Goal: Task Accomplishment & Management: Manage account settings

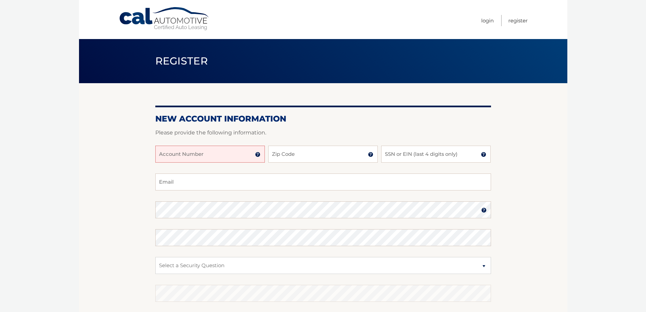
click at [194, 160] on input "Account Number" at bounding box center [210, 153] width 110 height 17
type input "44455971129"
type input "10309"
type input "0"
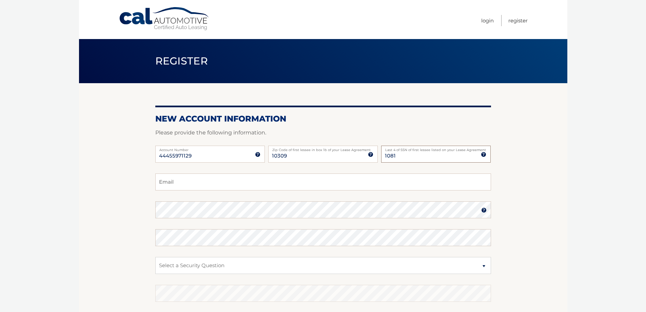
type input "1081"
click at [202, 180] on input "Email" at bounding box center [323, 181] width 336 height 17
click at [206, 182] on input "concettamunoz@gmail.com" at bounding box center [323, 181] width 336 height 17
type input "concettamunoz@Cgmail.com"
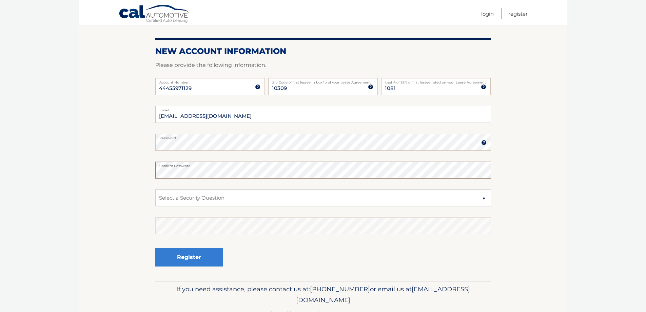
scroll to position [68, 0]
click at [201, 203] on select "Select a Security Question What was the name of your elementary school? What is…" at bounding box center [323, 197] width 336 height 17
select select "2"
click at [155, 189] on select "Select a Security Question What was the name of your elementary school? What is…" at bounding box center [323, 197] width 336 height 17
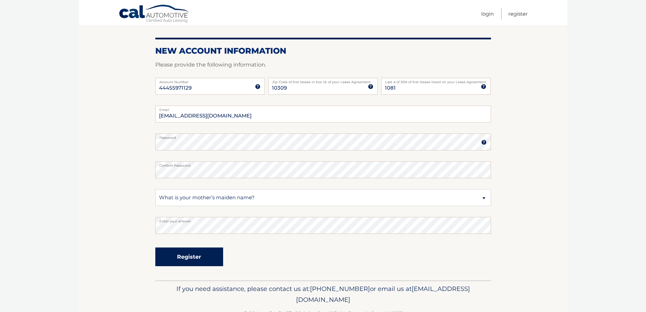
click at [199, 257] on button "Register" at bounding box center [189, 256] width 68 height 19
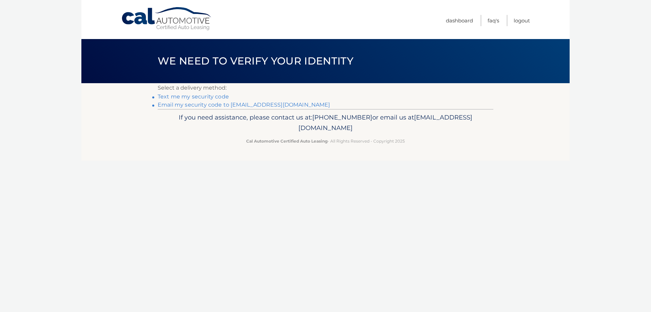
click at [207, 97] on link "Text me my security code" at bounding box center [193, 96] width 71 height 6
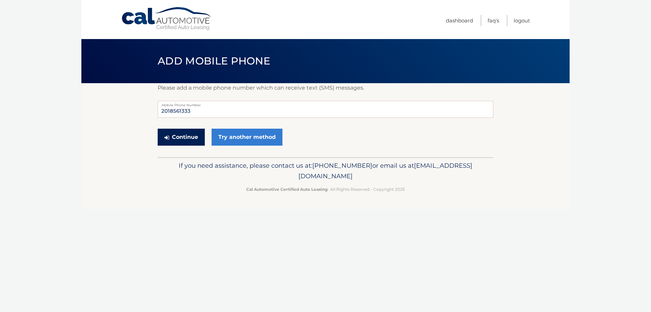
click at [174, 137] on button "Continue" at bounding box center [181, 136] width 47 height 17
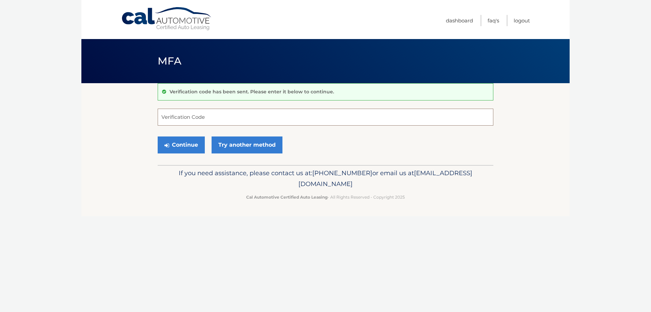
click at [183, 122] on input "Verification Code" at bounding box center [326, 116] width 336 height 17
type input "416442"
click at [180, 148] on button "Continue" at bounding box center [181, 144] width 47 height 17
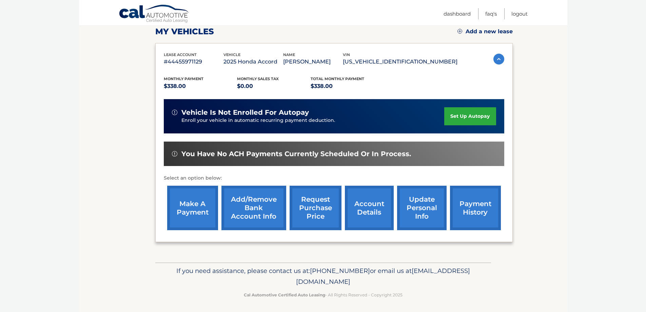
scroll to position [99, 0]
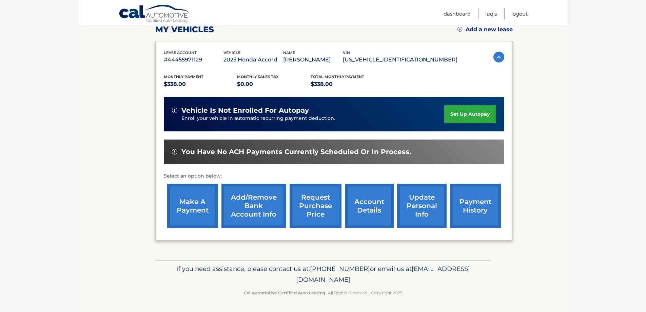
click at [464, 111] on link "set up autopay" at bounding box center [470, 114] width 52 height 18
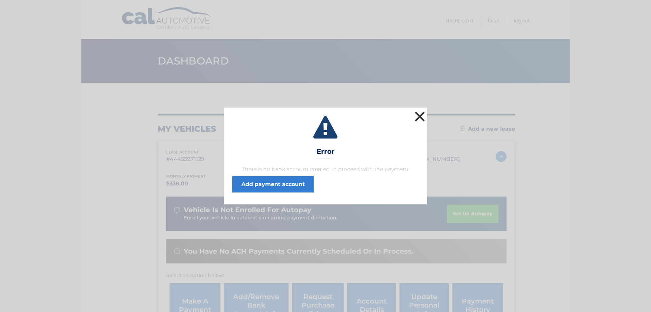
click at [418, 116] on button "×" at bounding box center [420, 117] width 14 height 14
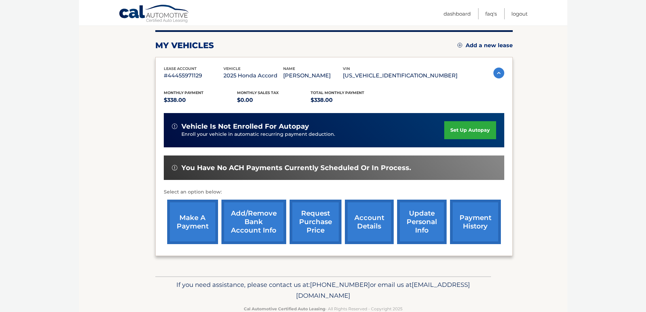
scroll to position [99, 0]
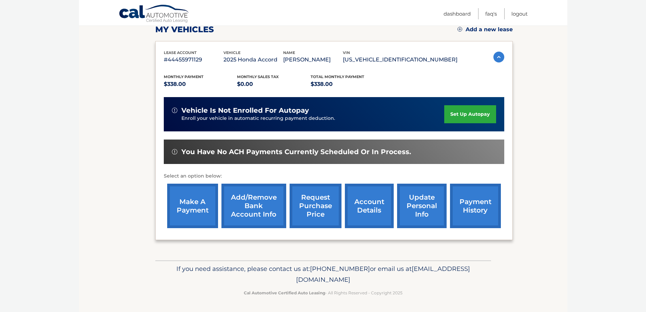
click at [259, 207] on link "Add/Remove bank account info" at bounding box center [253, 205] width 65 height 44
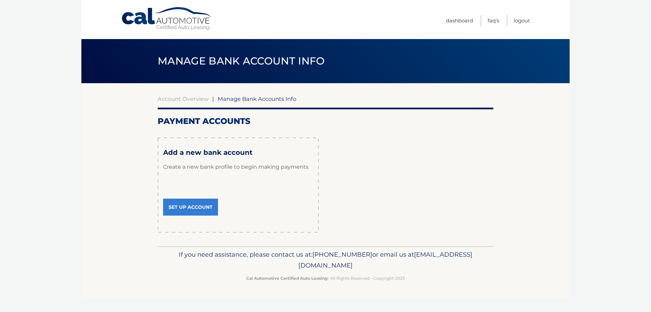
click at [194, 200] on link "Set Up Account" at bounding box center [190, 206] width 55 height 17
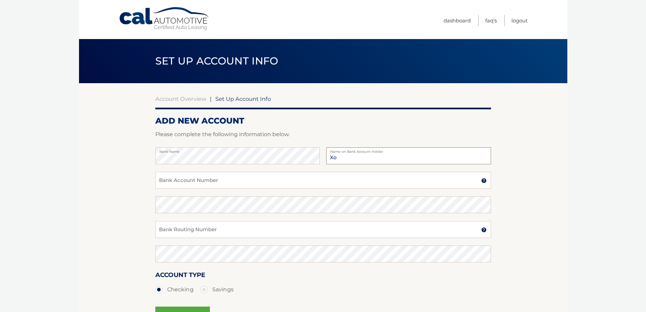
type input "X"
type input "Concetta Munoz"
click at [238, 179] on input "Bank Account Number" at bounding box center [323, 180] width 336 height 17
click at [235, 185] on input "Bank Account Number" at bounding box center [323, 180] width 336 height 17
type input "0026150128"
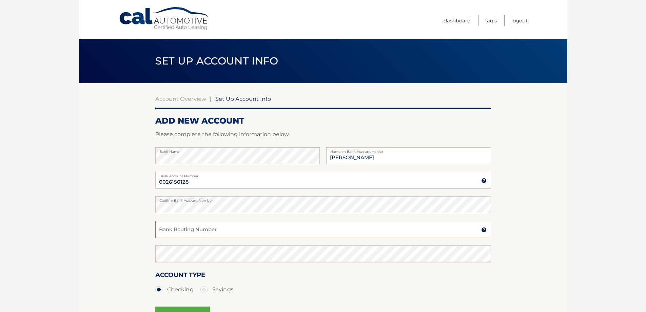
click at [203, 227] on input "Bank Routing Number" at bounding box center [323, 229] width 336 height 17
type input "231372691"
click at [199, 245] on fieldset "Bank Name Concetta Munoz Name on Bank Account Holder 0026150128 Bank Account Nu…" at bounding box center [323, 244] width 336 height 195
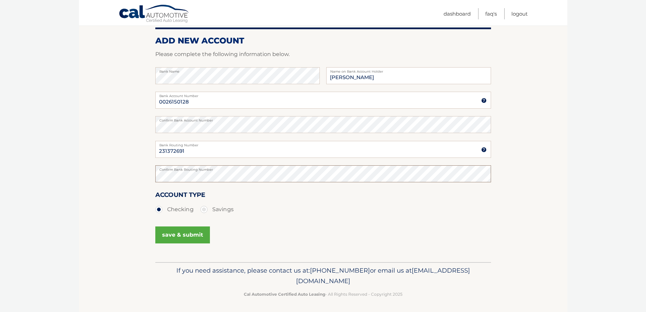
scroll to position [82, 0]
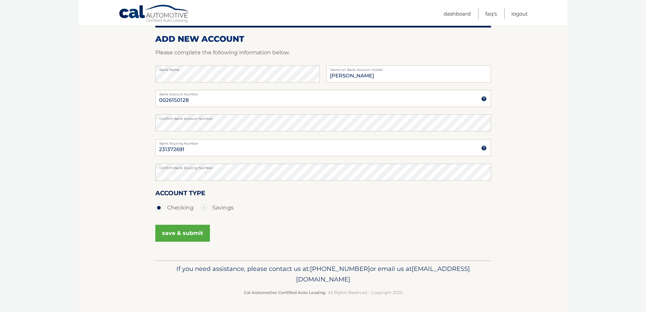
click at [184, 234] on button "save & submit" at bounding box center [182, 232] width 55 height 17
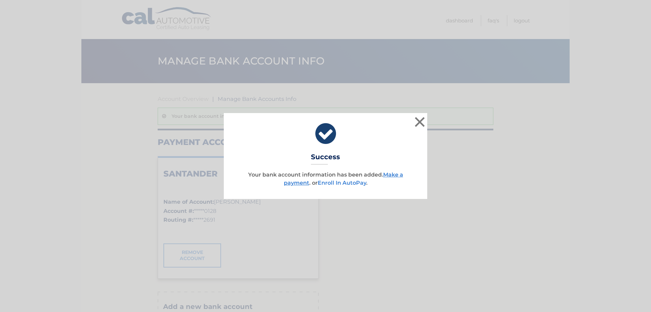
click at [331, 183] on link "Enroll In AutoPay" at bounding box center [342, 182] width 48 height 6
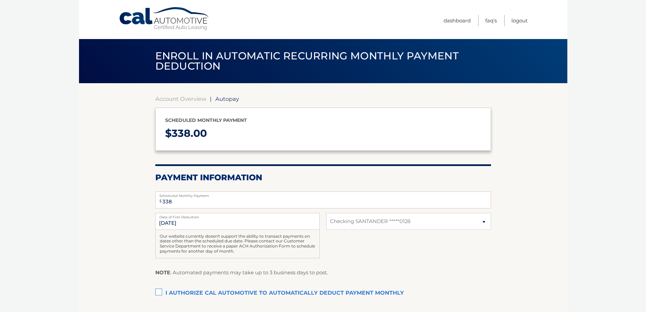
select select "ZGIxNjFiMDEtMmMzOS00MTRiLTljMGMtMjc0YzhkMjc3Y2M4"
click at [161, 220] on input "9/14/2025" at bounding box center [237, 221] width 164 height 17
drag, startPoint x: 161, startPoint y: 226, endPoint x: 201, endPoint y: 226, distance: 40.0
click at [201, 225] on input "9/14/2025" at bounding box center [237, 221] width 164 height 17
click at [170, 226] on input "9/14/2025" at bounding box center [237, 221] width 164 height 17
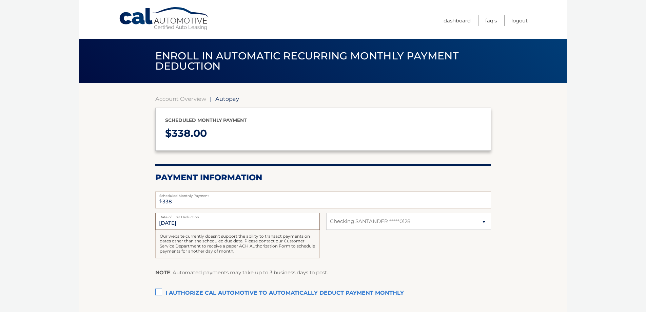
click at [170, 220] on input "9/14/2025" at bounding box center [237, 221] width 164 height 17
click at [161, 289] on label "I authorize cal automotive to automatically deduct payment monthly This checkbo…" at bounding box center [323, 293] width 336 height 14
click at [0, 0] on input "I authorize cal automotive to automatically deduct payment monthly This checkbo…" at bounding box center [0, 0] width 0 height 0
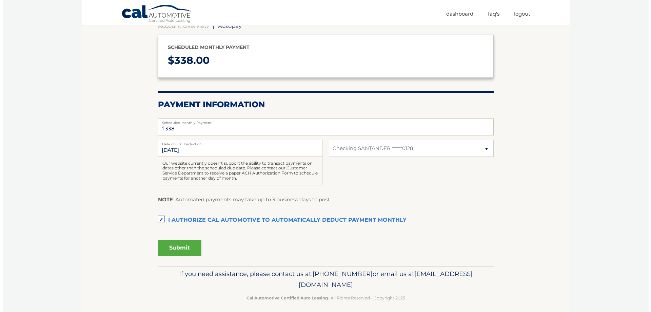
scroll to position [78, 0]
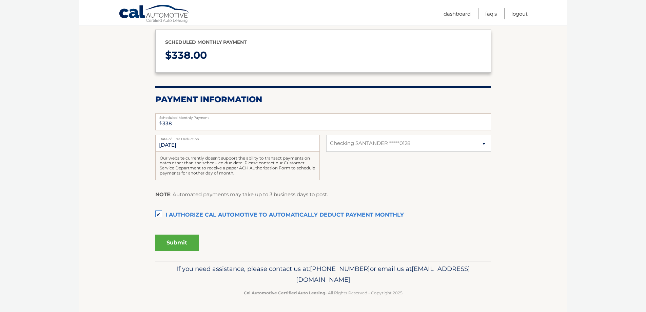
click at [185, 241] on button "Submit" at bounding box center [176, 242] width 43 height 16
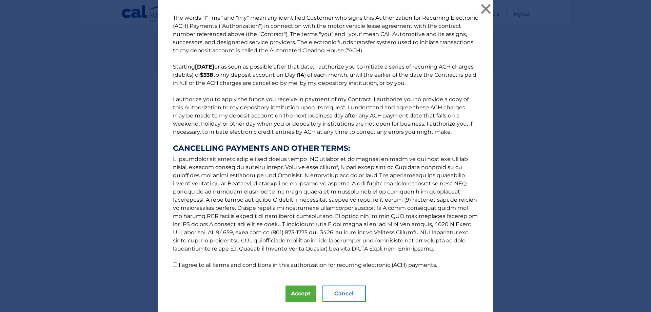
click at [234, 266] on label "I agree to all terms and conditions in this authorization for recurring electro…" at bounding box center [308, 264] width 258 height 6
click at [177, 266] on input "I agree to all terms and conditions in this authorization for recurring electro…" at bounding box center [175, 264] width 4 height 4
checkbox input "true"
click at [294, 289] on button "Accept" at bounding box center [300, 293] width 31 height 16
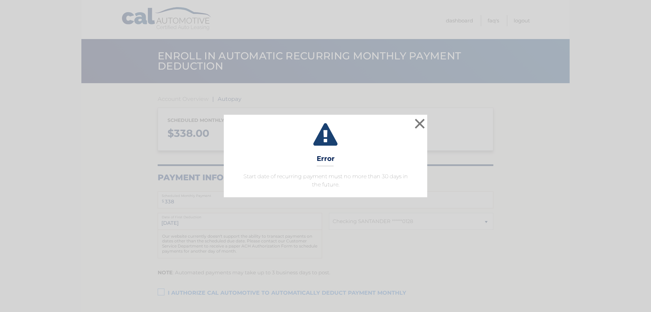
select select "ZGIxNjFiMDEtMmMzOS00MTRiLTljMGMtMjc0YzhkMjc3Y2M4"
click at [423, 122] on button "×" at bounding box center [420, 124] width 14 height 14
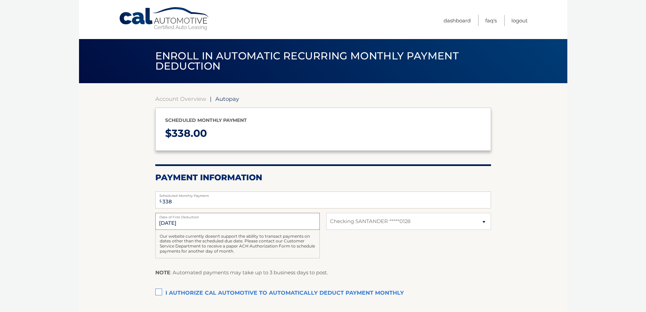
drag, startPoint x: 165, startPoint y: 219, endPoint x: 168, endPoint y: 221, distance: 3.5
click at [165, 219] on input "[DATE]" at bounding box center [237, 221] width 164 height 17
click at [168, 222] on input "[DATE]" at bounding box center [237, 221] width 164 height 17
click at [193, 104] on section "Account Overview | Autopay Scheduled monthly payment $ 338.00 Payment Informati…" at bounding box center [323, 216] width 336 height 243
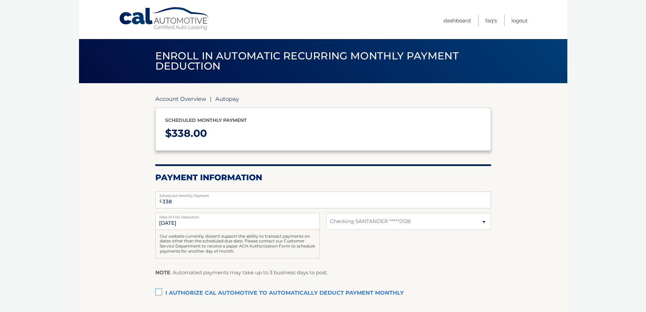
click at [191, 97] on link "Account Overview" at bounding box center [180, 98] width 51 height 7
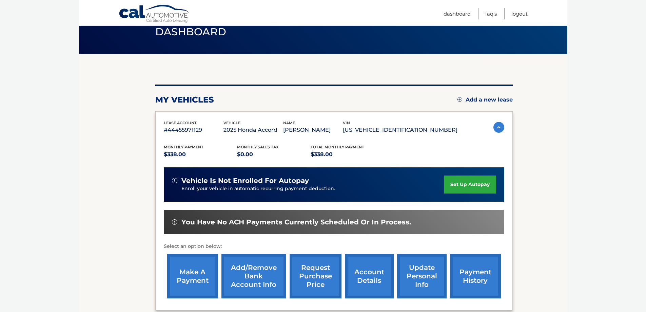
scroll to position [68, 0]
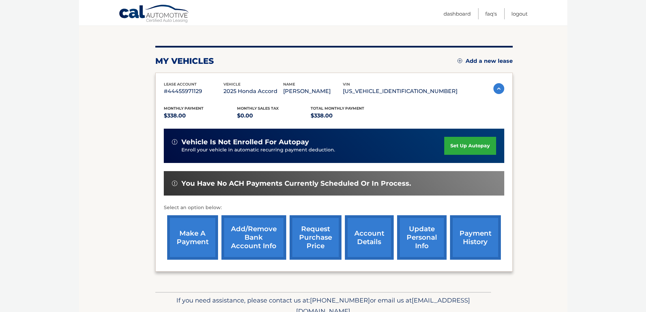
click at [201, 230] on link "make a payment" at bounding box center [192, 237] width 51 height 44
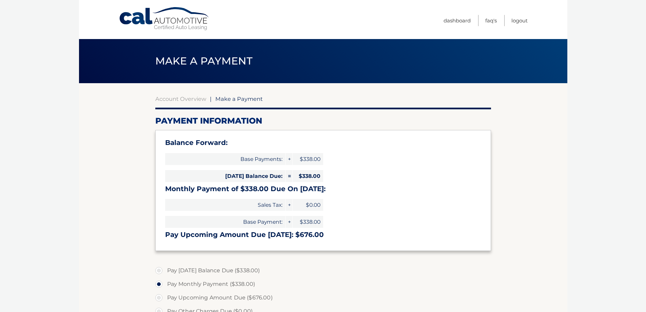
select select "ZGIxNjFiMDEtMmMzOS00MTRiLTljMGMtMjc0YzhkMjc3Y2M4"
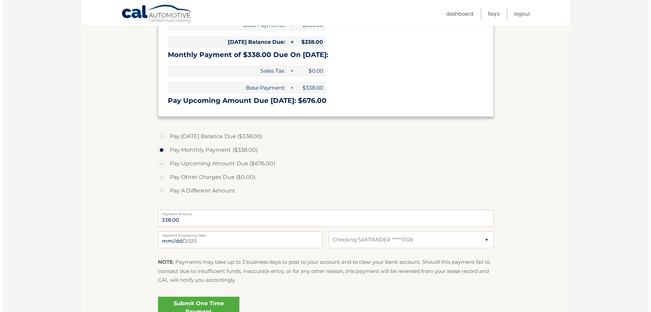
scroll to position [136, 0]
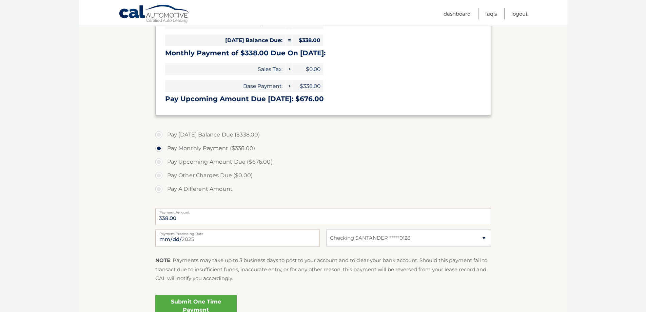
click at [199, 299] on link "Submit One Time Payment" at bounding box center [195, 306] width 81 height 22
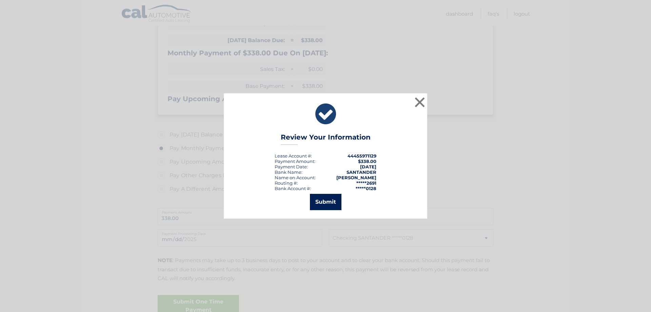
click at [333, 206] on button "Submit" at bounding box center [326, 202] width 32 height 16
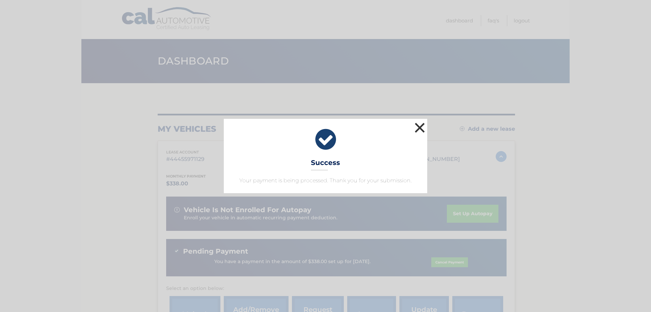
click at [420, 125] on button "×" at bounding box center [420, 128] width 14 height 14
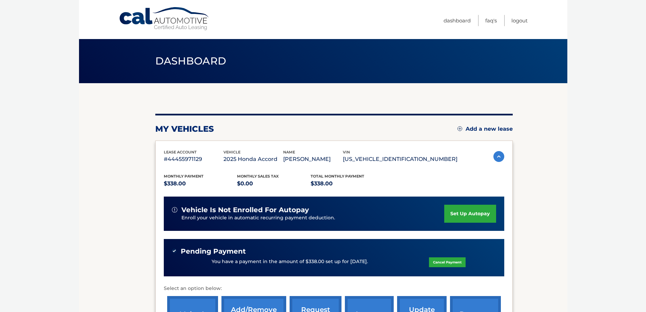
click at [462, 207] on link "set up autopay" at bounding box center [470, 213] width 52 height 18
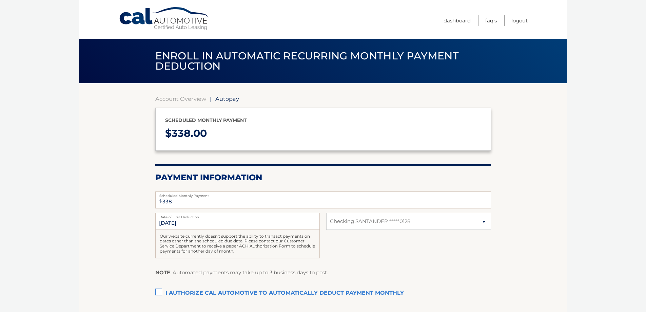
select select "ZGIxNjFiMDEtMmMzOS00MTRiLTljMGMtMjc0YzhkMjc3Y2M4"
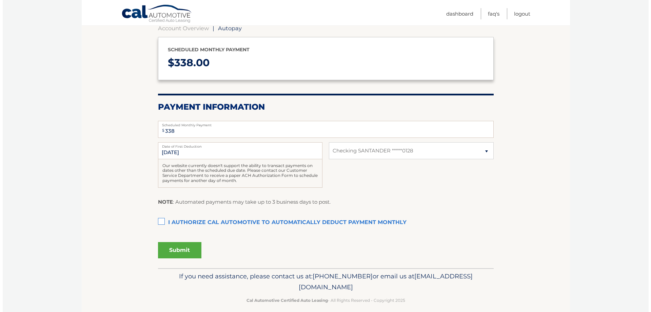
scroll to position [78, 0]
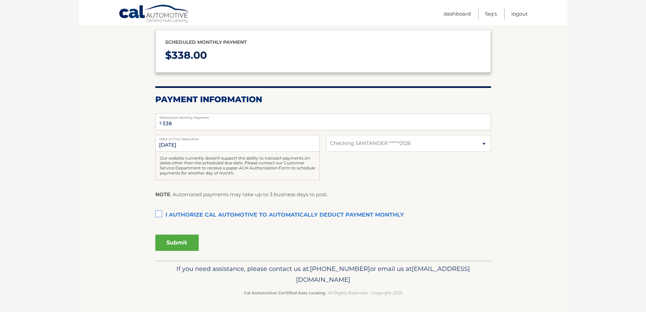
click at [156, 217] on label "I authorize cal automotive to automatically deduct payment monthly This checkbo…" at bounding box center [323, 215] width 336 height 14
click at [0, 0] on input "I authorize cal automotive to automatically deduct payment monthly This checkbo…" at bounding box center [0, 0] width 0 height 0
click at [169, 243] on button "Submit" at bounding box center [176, 242] width 43 height 16
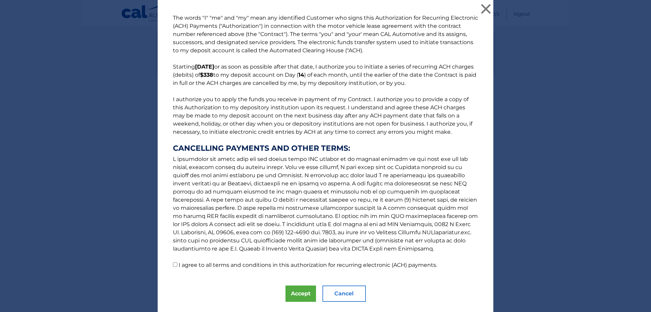
click at [262, 263] on label "I agree to all terms and conditions in this authorization for recurring electro…" at bounding box center [308, 264] width 258 height 6
click at [177, 263] on input "I agree to all terms and conditions in this authorization for recurring electro…" at bounding box center [175, 264] width 4 height 4
checkbox input "true"
click at [291, 289] on button "Accept" at bounding box center [300, 293] width 31 height 16
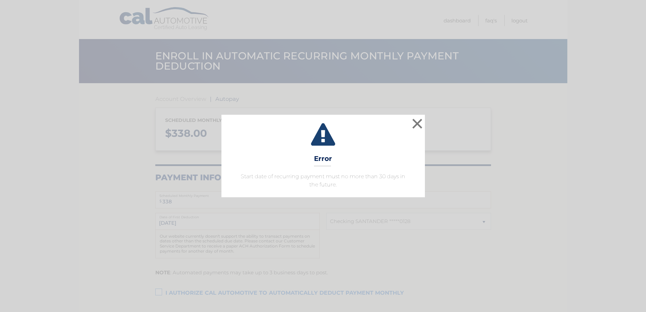
select select "ZGIxNjFiMDEtMmMzOS00MTRiLTljMGMtMjc0YzhkMjc3Y2M4"
click at [421, 130] on button "×" at bounding box center [420, 124] width 14 height 14
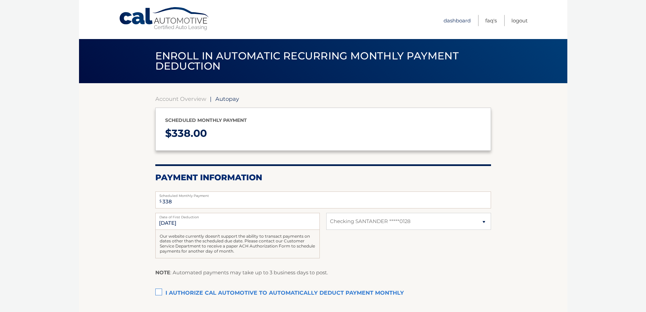
click at [456, 18] on link "Dashboard" at bounding box center [456, 20] width 27 height 11
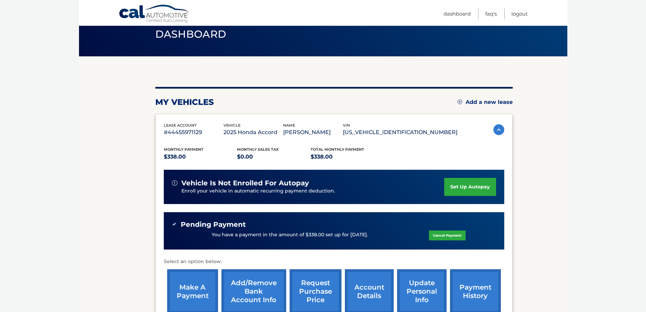
scroll to position [102, 0]
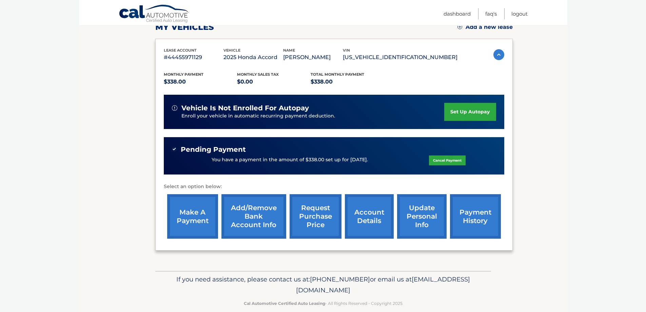
click at [375, 217] on link "account details" at bounding box center [369, 216] width 49 height 44
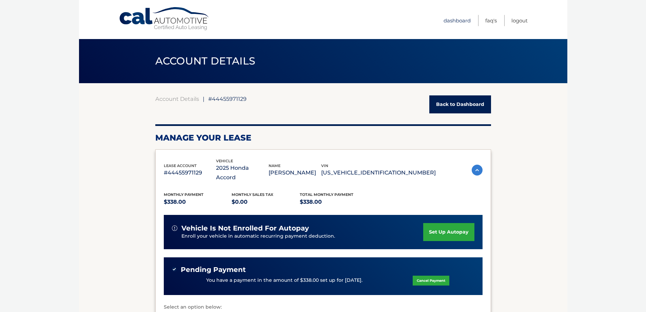
click at [456, 24] on link "Dashboard" at bounding box center [456, 20] width 27 height 11
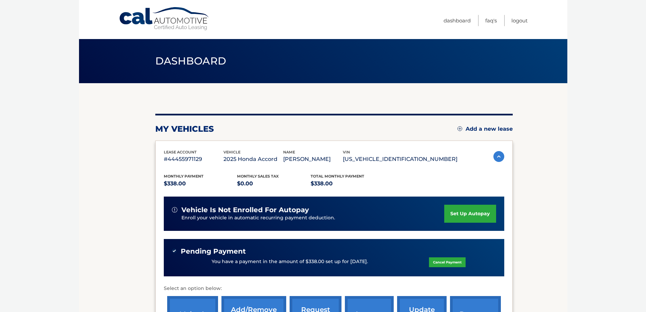
scroll to position [112, 0]
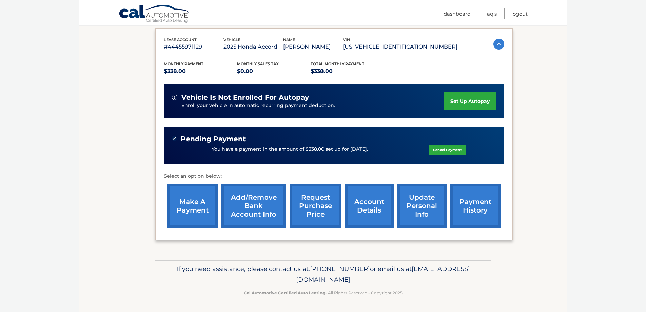
click at [407, 210] on link "update personal info" at bounding box center [422, 205] width 50 height 44
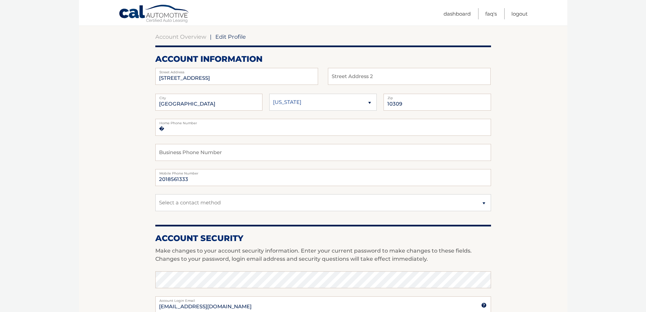
scroll to position [136, 0]
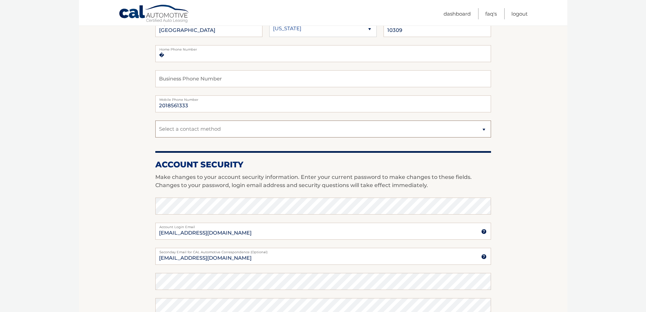
click at [198, 128] on select "Select a contact method Mobile Home" at bounding box center [323, 128] width 336 height 17
select select "1"
click at [155, 120] on select "Select a contact method Mobile Home" at bounding box center [323, 128] width 336 height 17
click at [514, 140] on section "Account Overview | Edit Profile account information 129 SHARROTT AVE Street Add…" at bounding box center [323, 194] width 488 height 494
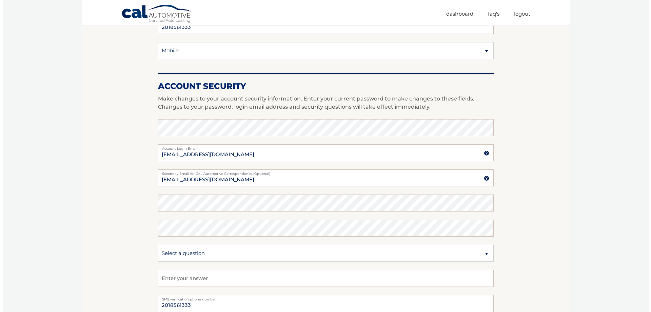
scroll to position [237, 0]
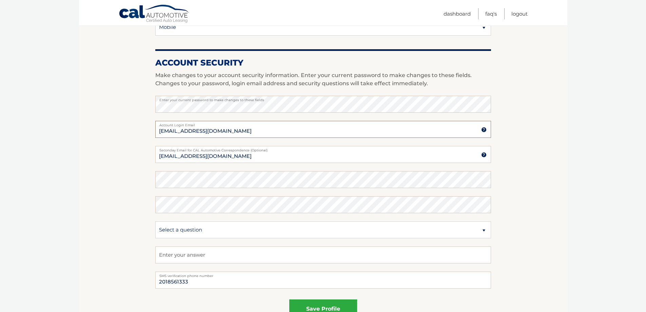
click at [207, 130] on input "concettamunoz@cgmail.com" at bounding box center [323, 129] width 336 height 17
type input "concettamunoz@gmail.com"
click at [206, 156] on input "concettamunoz@Cgmail.com" at bounding box center [323, 154] width 336 height 17
click at [209, 155] on input "concettamunoz@Cgmail.com" at bounding box center [323, 154] width 336 height 17
type input "concettamunoz@gmail.com"
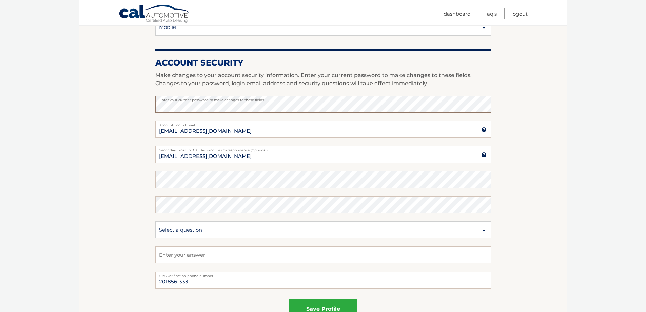
click at [96, 113] on section "Account Overview | Edit Profile account information 129 SHARROTT AVE Street Add…" at bounding box center [323, 93] width 488 height 494
click at [338, 308] on button "save profile" at bounding box center [323, 308] width 68 height 19
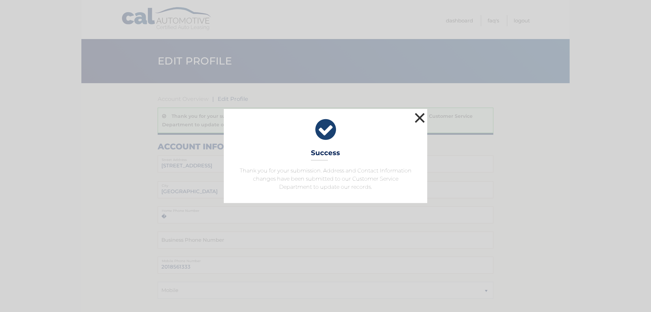
click at [423, 115] on button "×" at bounding box center [420, 118] width 14 height 14
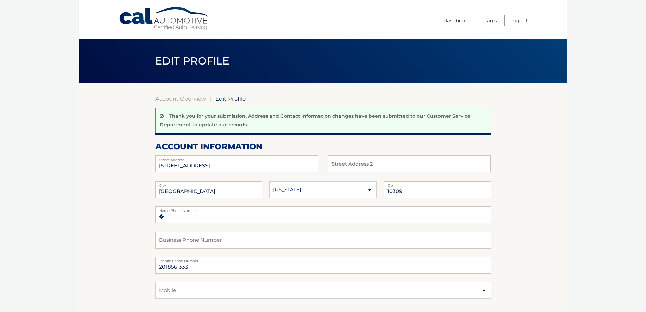
click at [588, 172] on body "Cal Automotive Menu Dashboard FAQ's Logout |" at bounding box center [323, 156] width 646 height 312
